Goal: Task Accomplishment & Management: Use online tool/utility

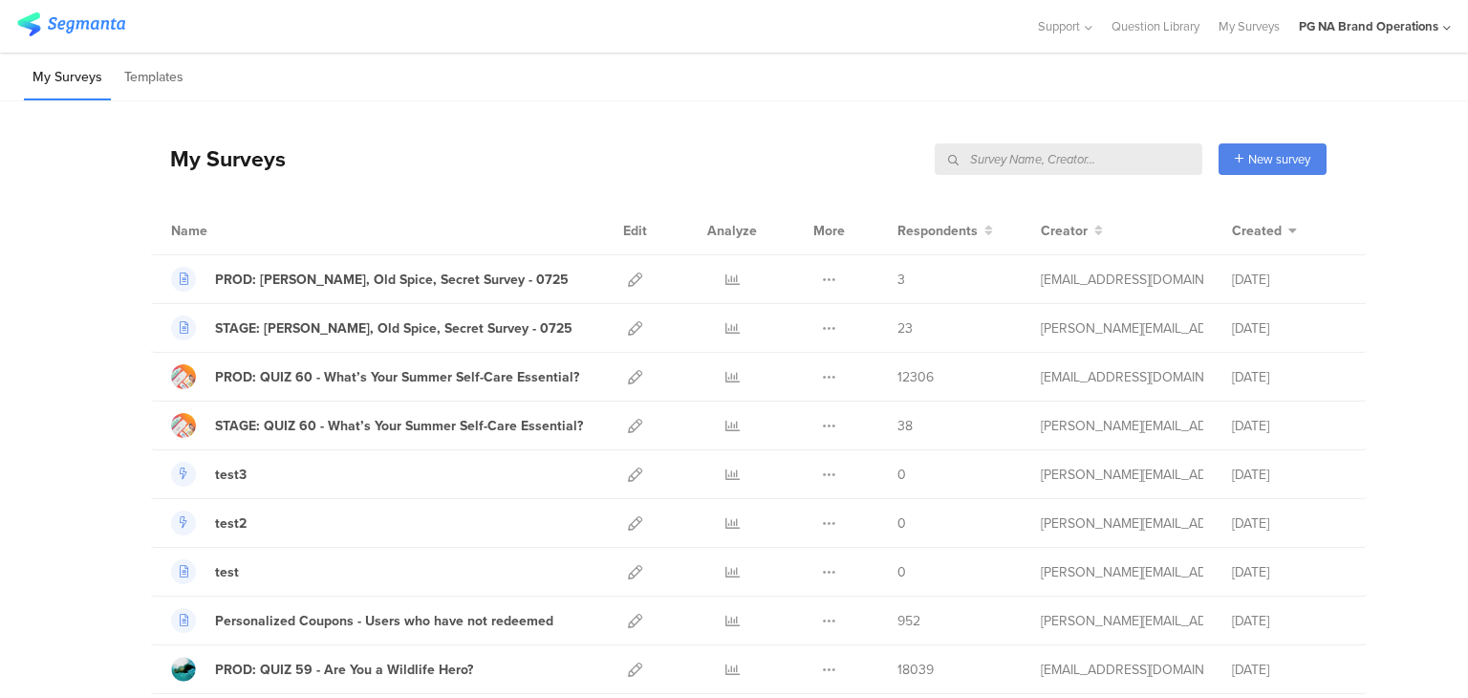
click at [1096, 163] on input "text" at bounding box center [1069, 159] width 268 height 32
type input "data"
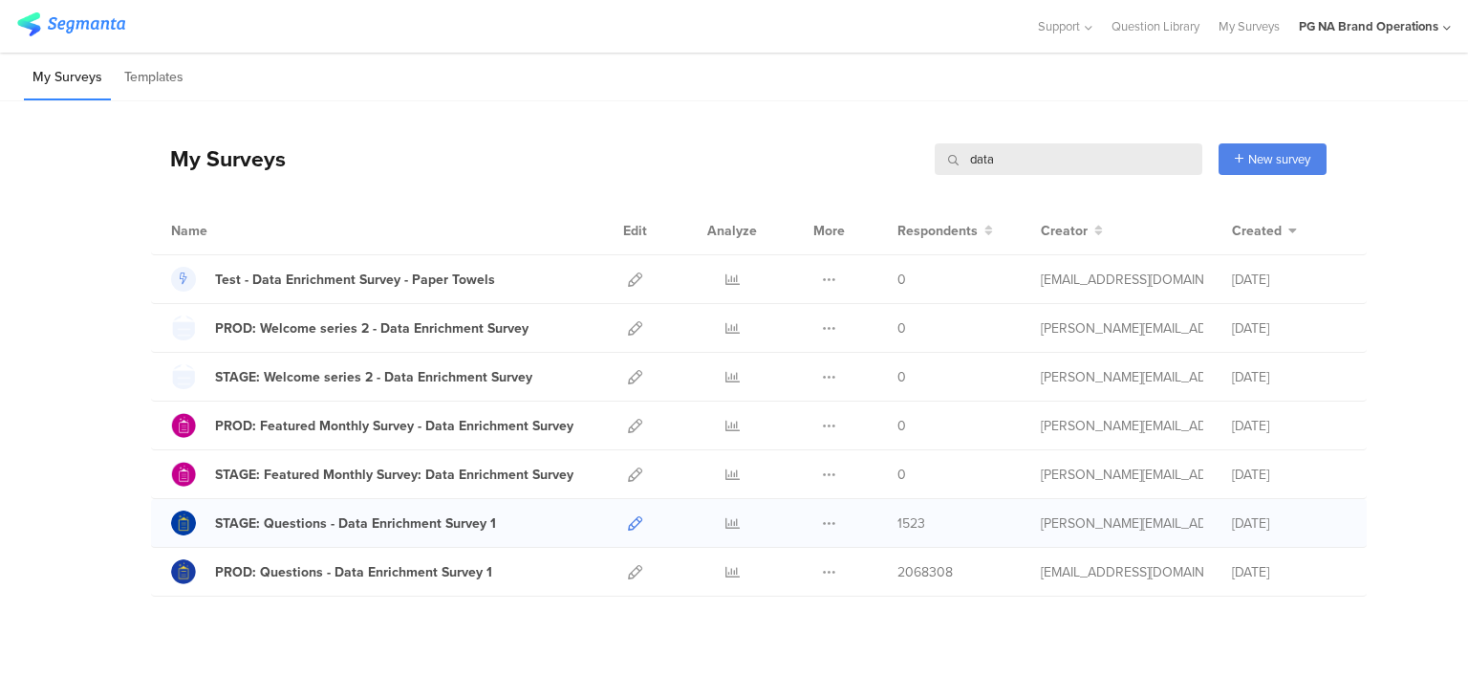
click at [628, 512] on link at bounding box center [635, 523] width 14 height 48
click at [629, 565] on icon at bounding box center [635, 572] width 14 height 14
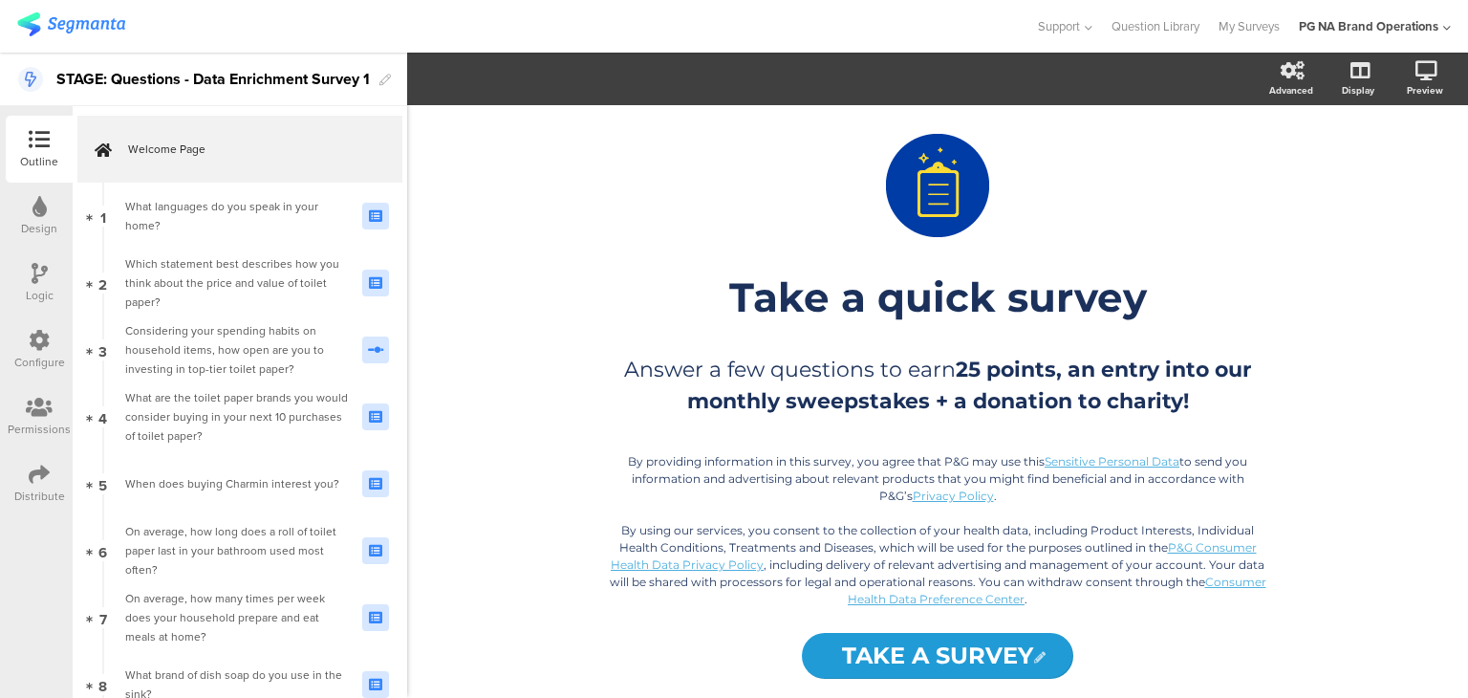
click at [30, 335] on icon at bounding box center [39, 340] width 21 height 21
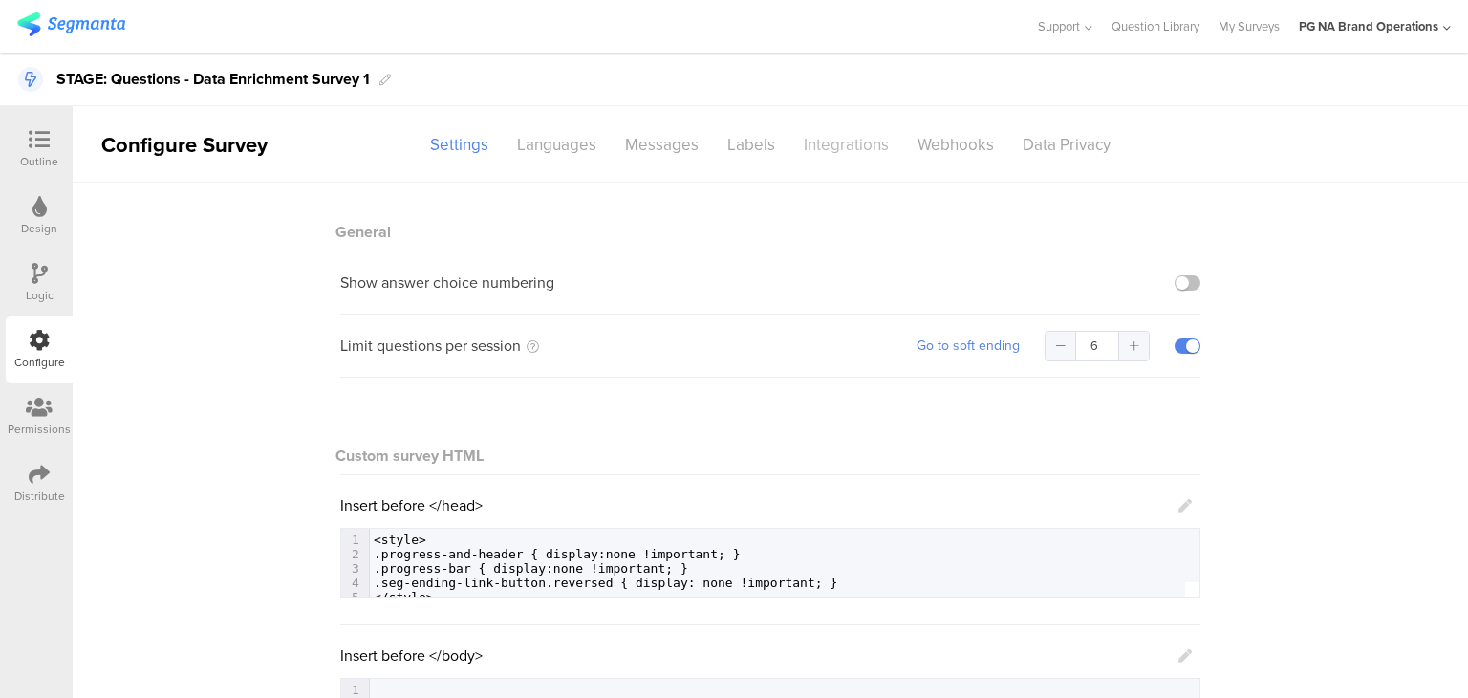
click at [814, 142] on div "Integrations" at bounding box center [847, 144] width 114 height 33
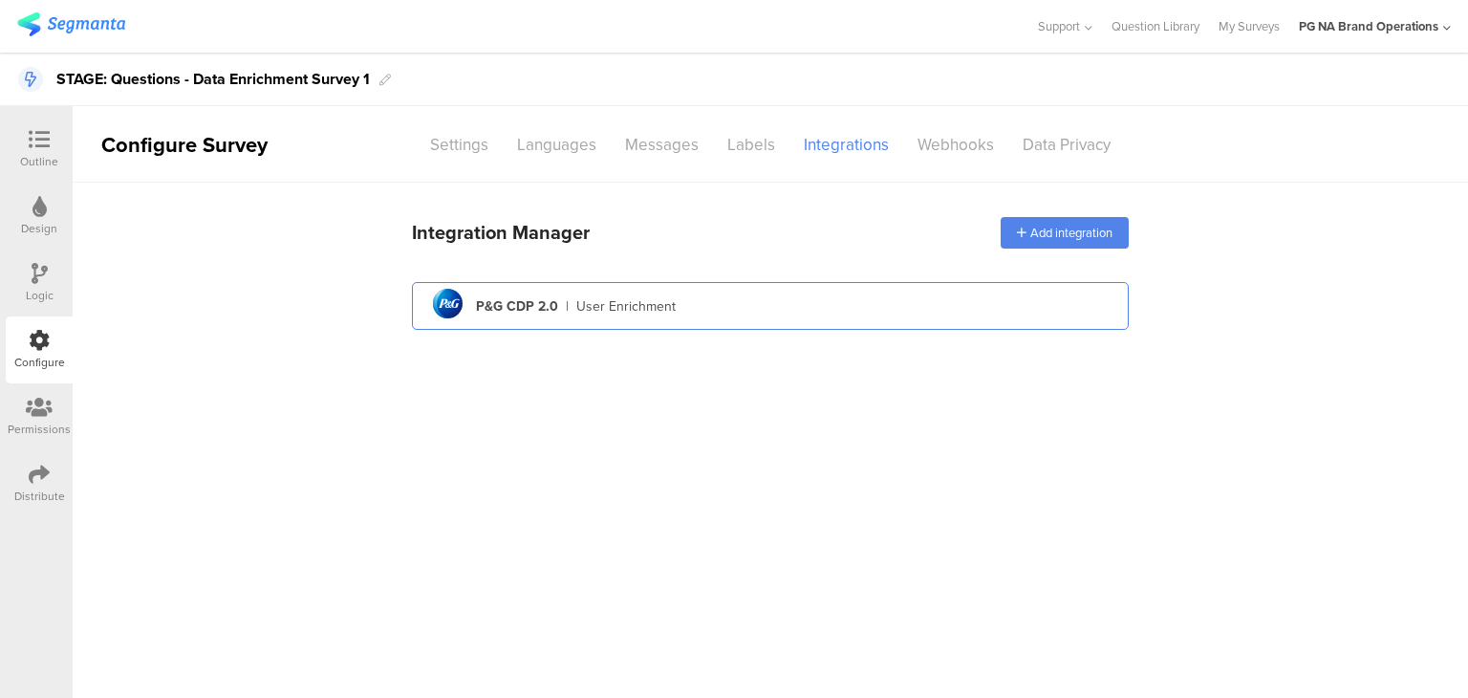
click at [688, 297] on div "pg logo P&G CDP 2.0 | User Enrichment" at bounding box center [770, 306] width 686 height 47
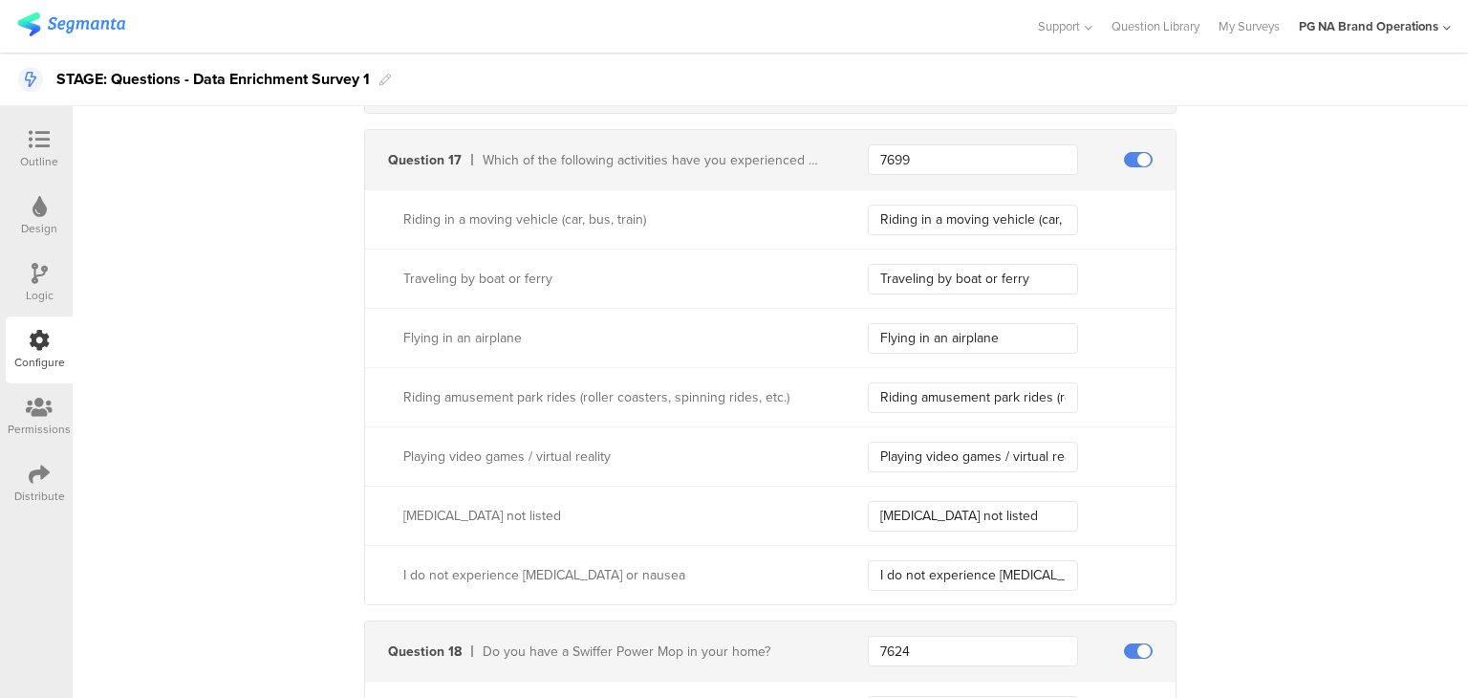
scroll to position [6776, 0]
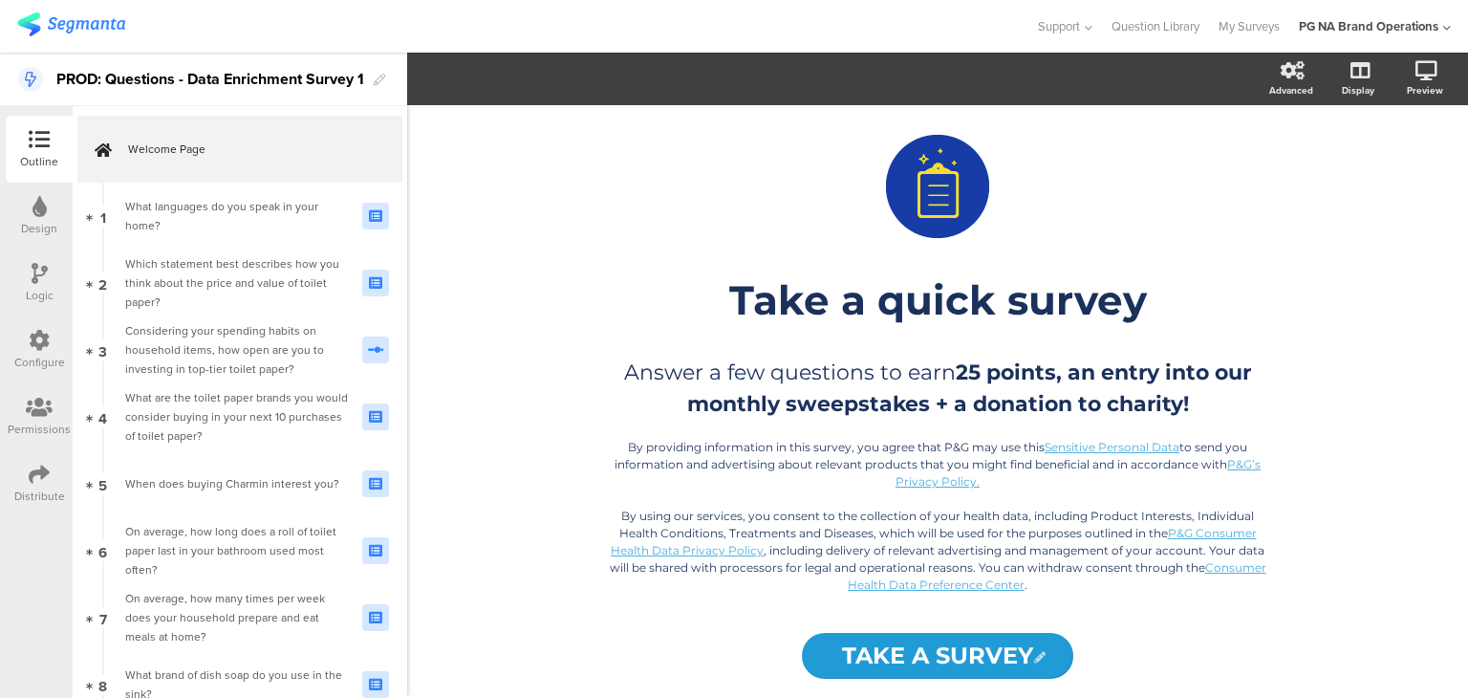
click at [29, 339] on icon at bounding box center [39, 340] width 21 height 21
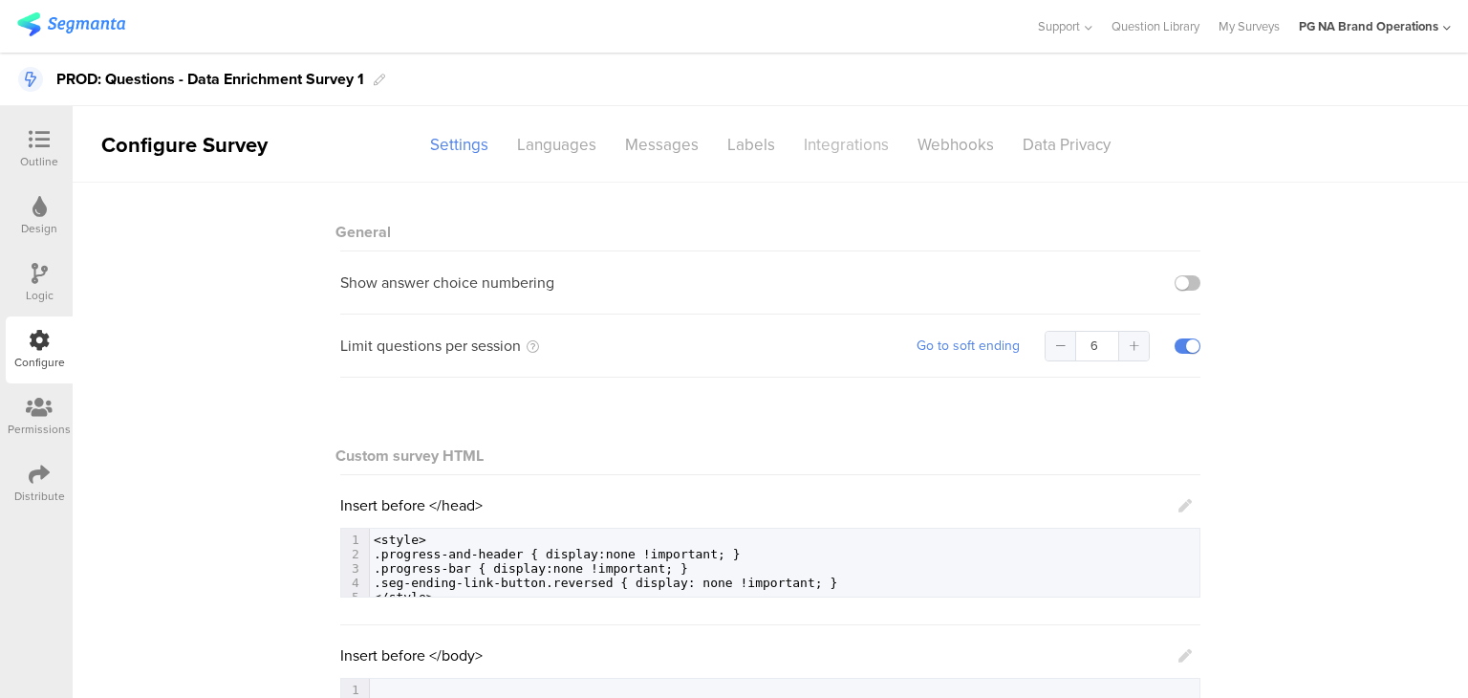
click at [790, 147] on div "Integrations" at bounding box center [847, 144] width 114 height 33
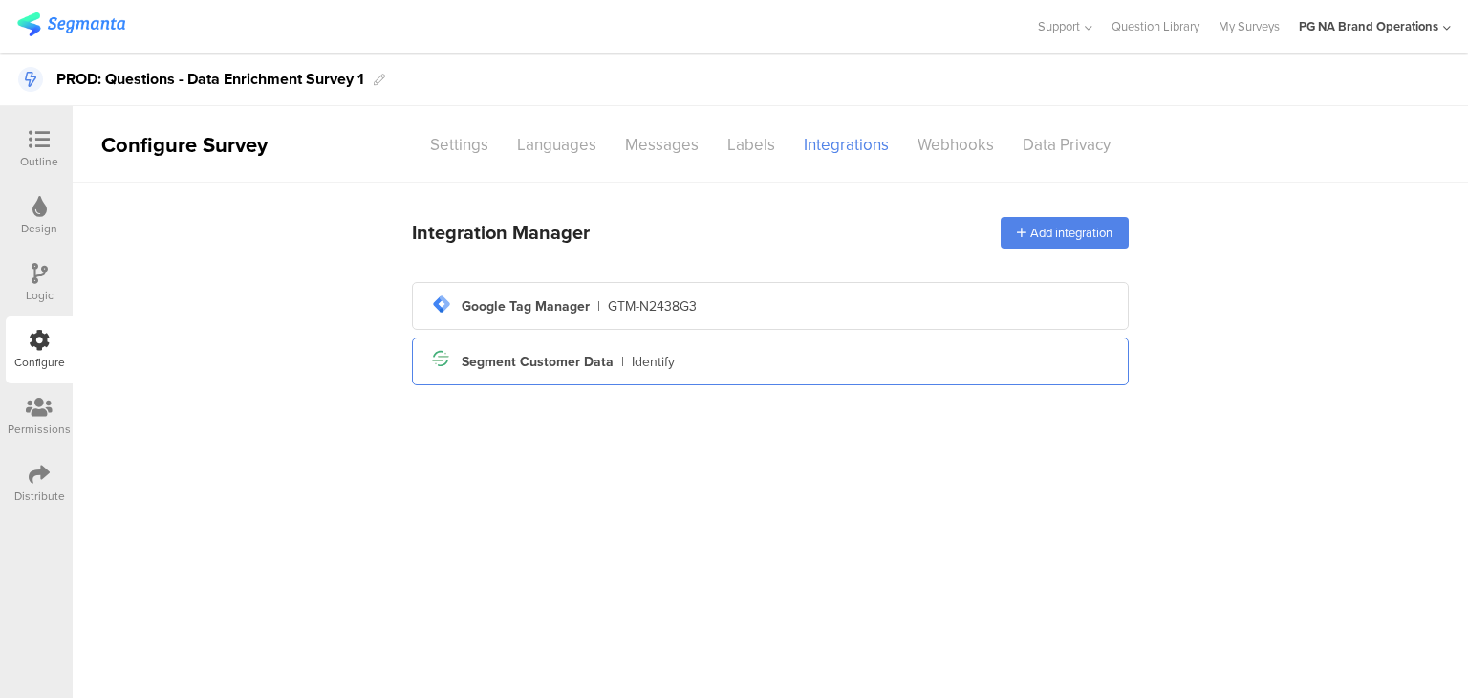
click at [588, 362] on div "Segment Customer Data" at bounding box center [538, 362] width 152 height 20
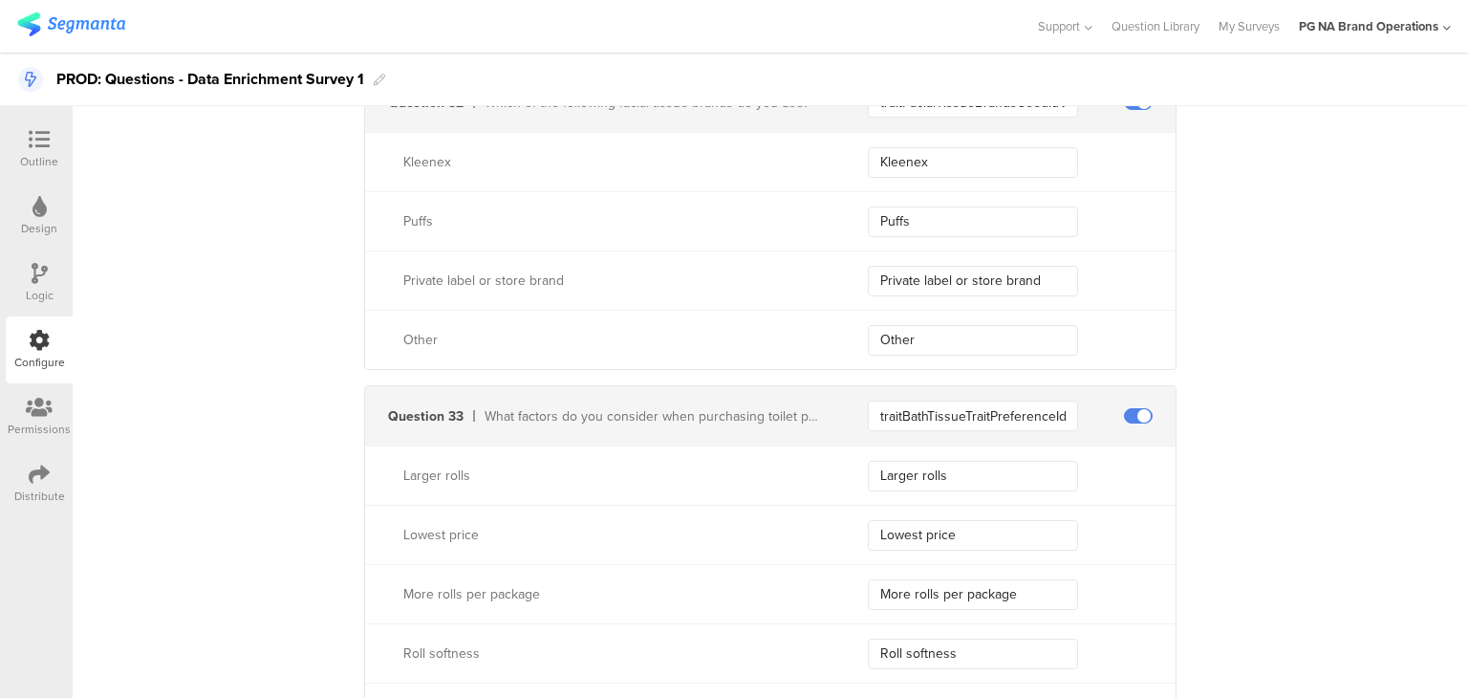
scroll to position [0, 31]
